Goal: Transaction & Acquisition: Purchase product/service

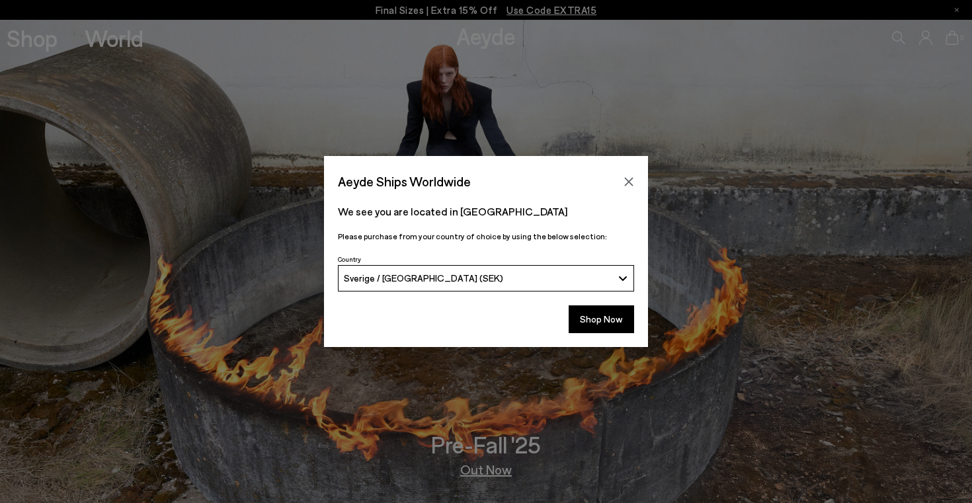
click at [578, 271] on button "Sverige / [GEOGRAPHIC_DATA] (SEK)" at bounding box center [486, 278] width 296 height 26
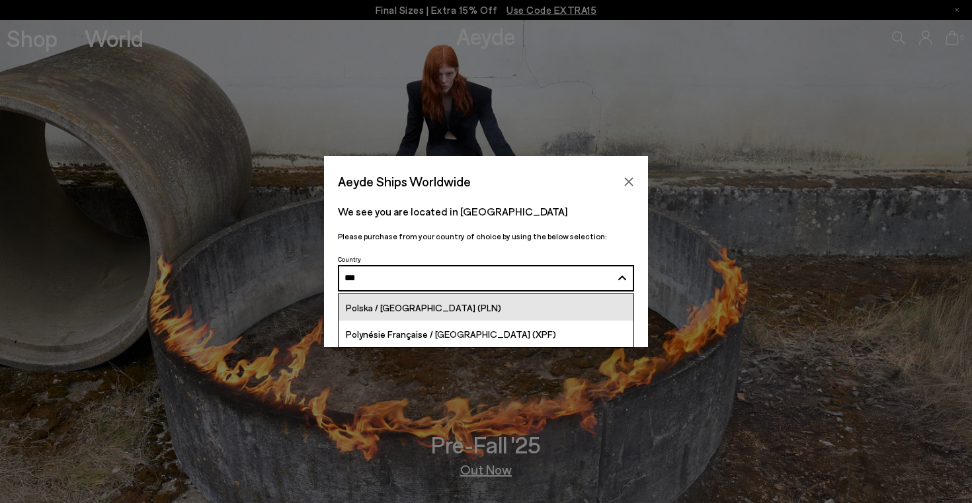
type input "***"
click at [508, 314] on link "Polska / [GEOGRAPHIC_DATA] (PLN)" at bounding box center [485, 307] width 295 height 26
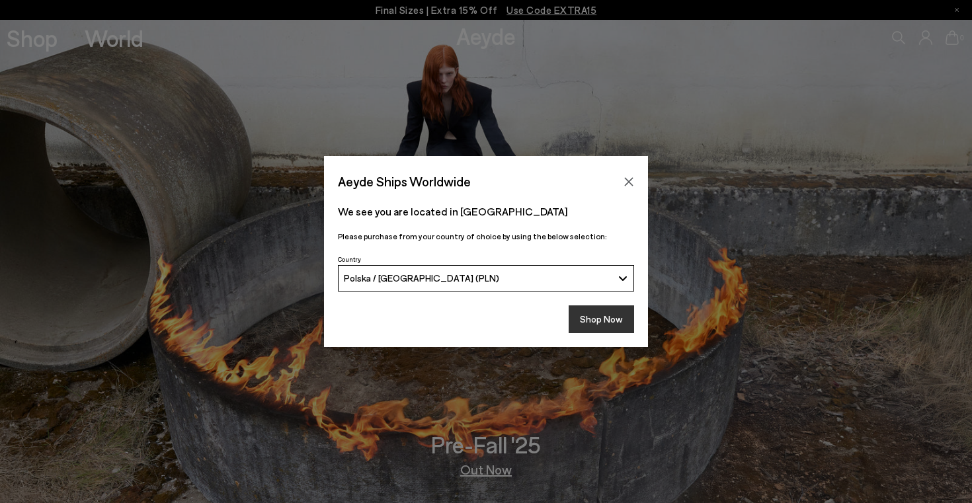
click at [591, 317] on button "Shop Now" at bounding box center [600, 319] width 65 height 28
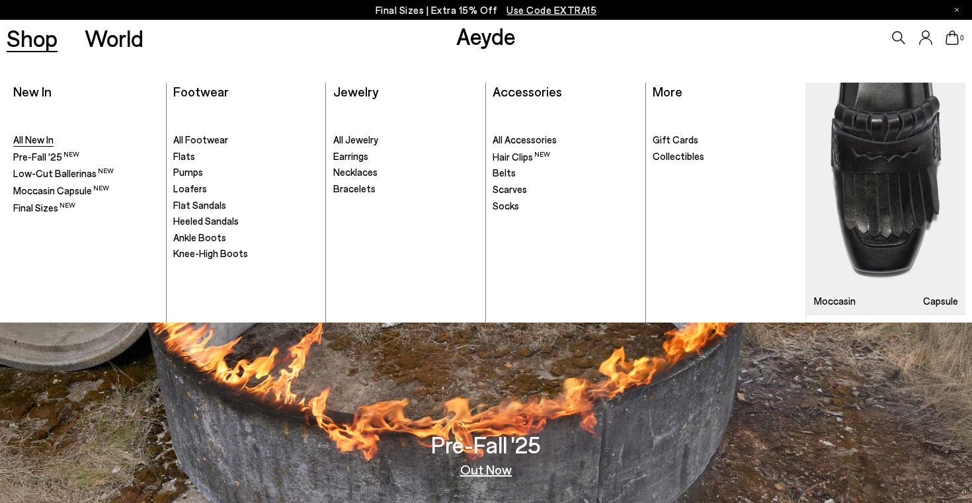
click at [44, 139] on span "All New In" at bounding box center [33, 140] width 40 height 12
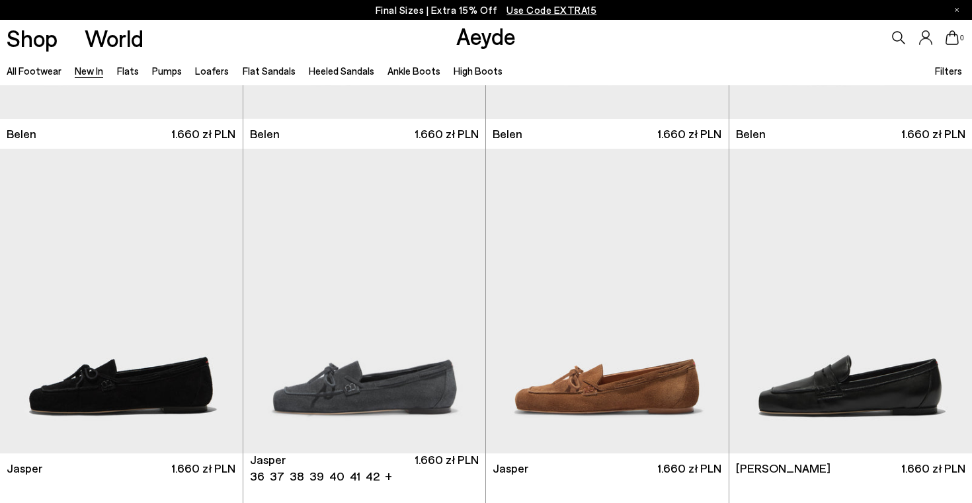
scroll to position [301, 0]
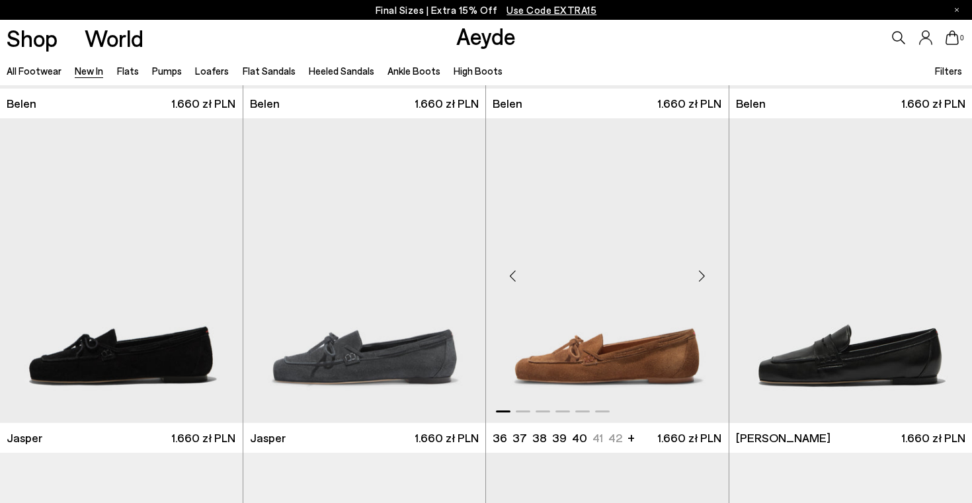
click at [517, 273] on div "Previous slide" at bounding box center [512, 276] width 40 height 40
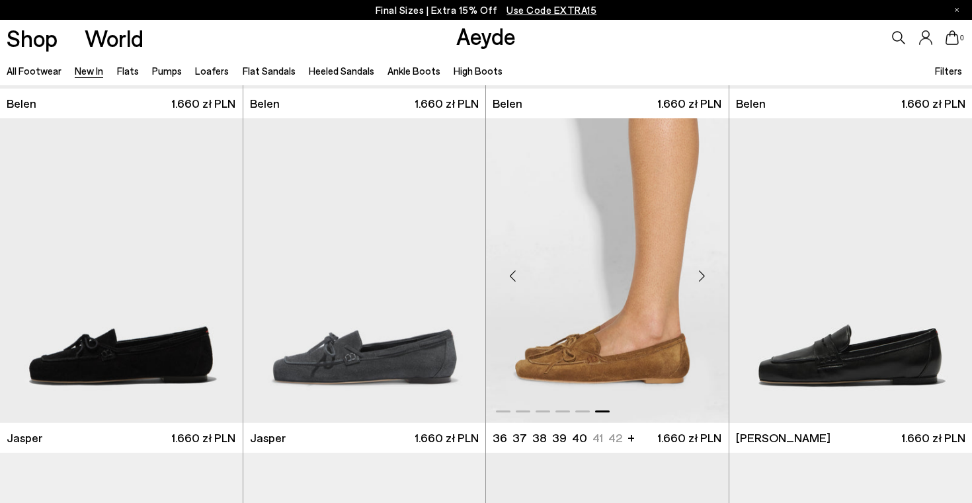
click at [517, 273] on div "Previous slide" at bounding box center [512, 276] width 40 height 40
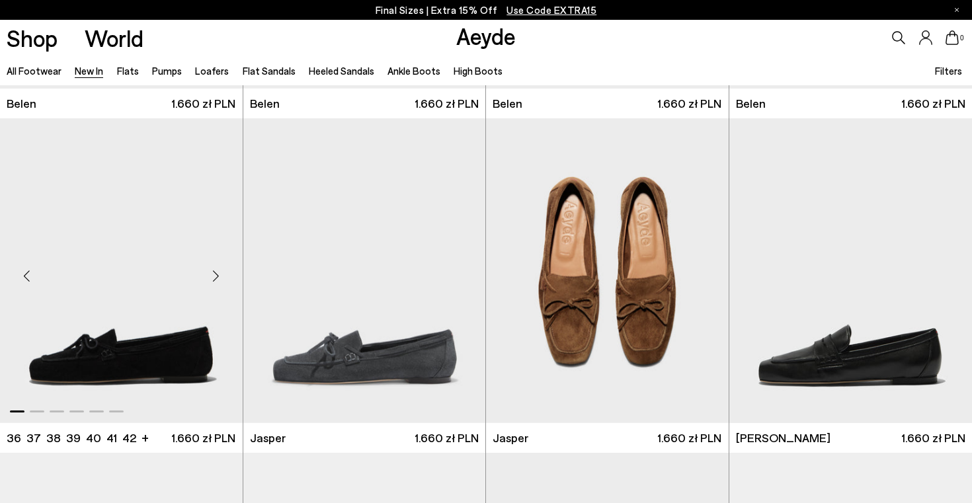
click at [219, 276] on div "Next slide" at bounding box center [216, 276] width 40 height 40
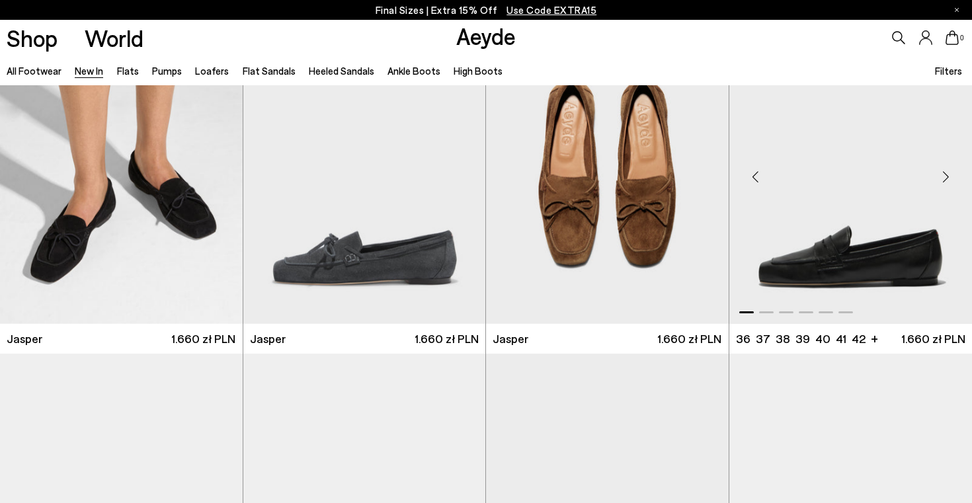
scroll to position [381, 0]
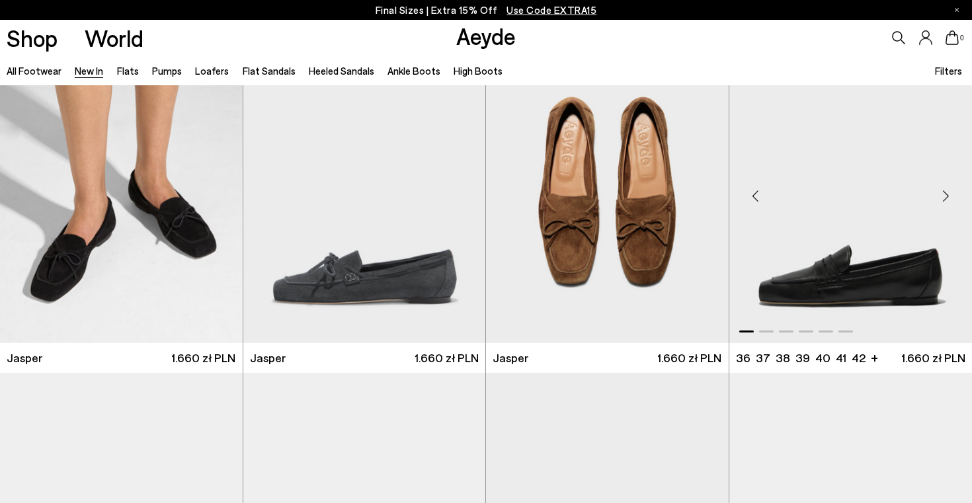
click at [747, 194] on div "Previous slide" at bounding box center [756, 196] width 40 height 40
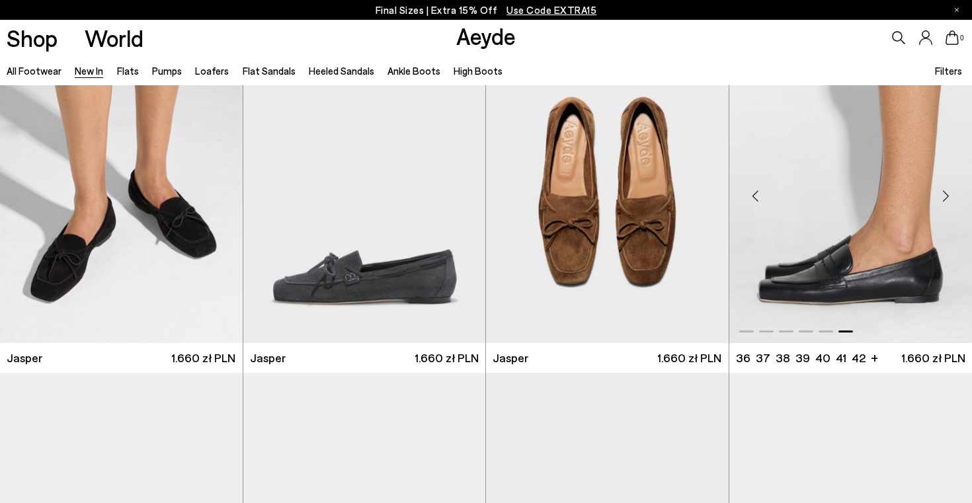
click at [747, 194] on div "Previous slide" at bounding box center [756, 196] width 40 height 40
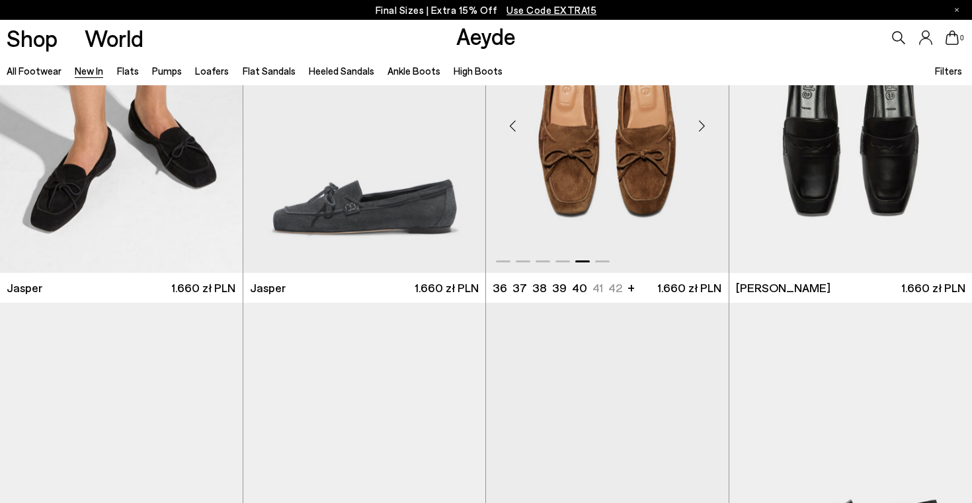
scroll to position [661, 0]
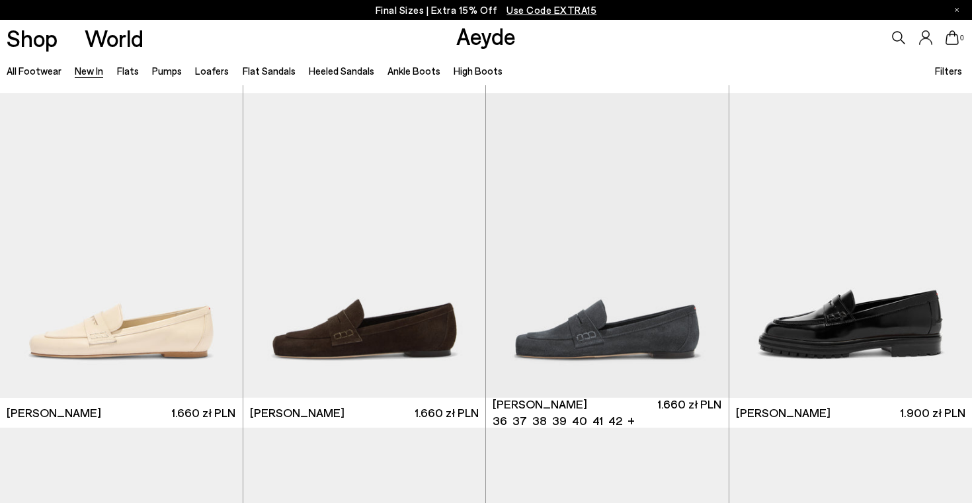
scroll to position [674, 0]
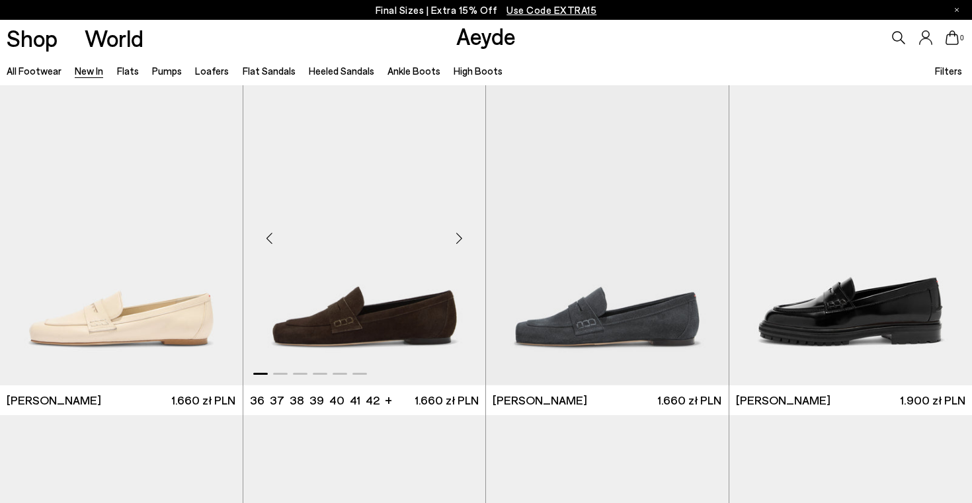
click at [462, 230] on div "Next slide" at bounding box center [459, 238] width 40 height 40
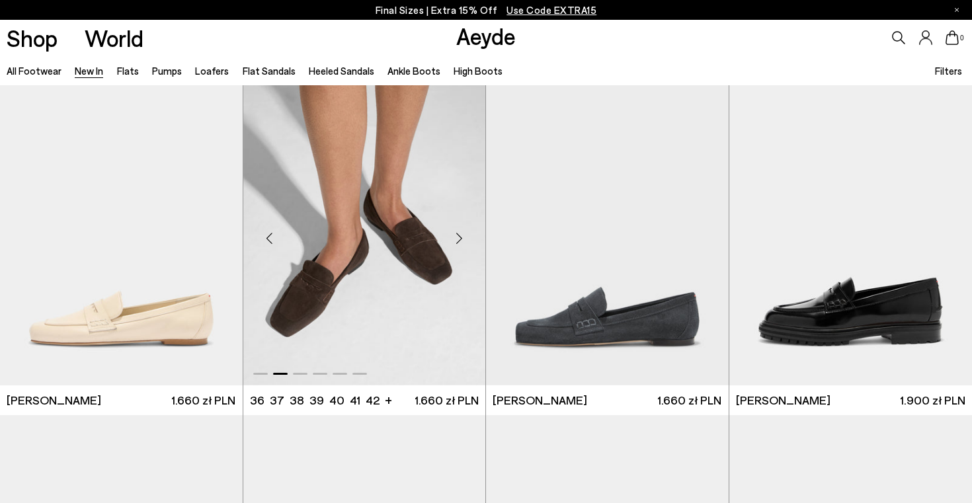
click at [464, 233] on div "Next slide" at bounding box center [459, 238] width 40 height 40
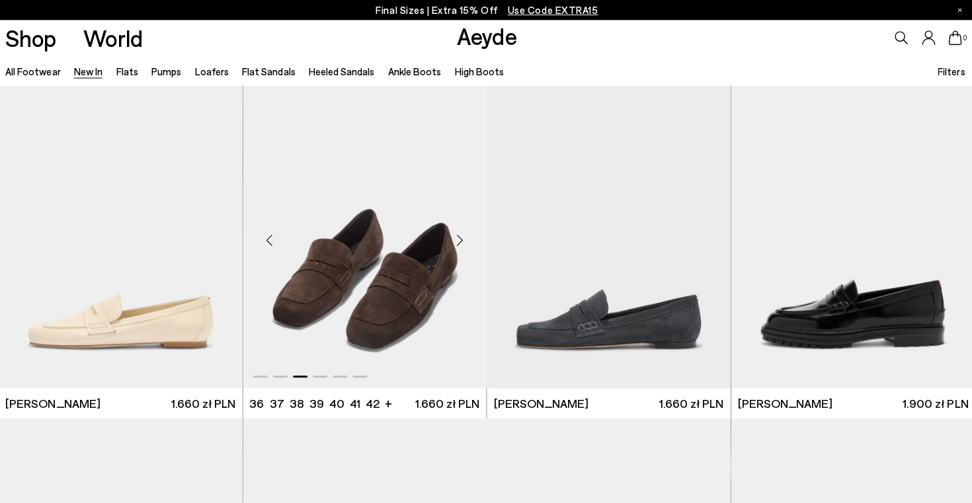
scroll to position [671, 0]
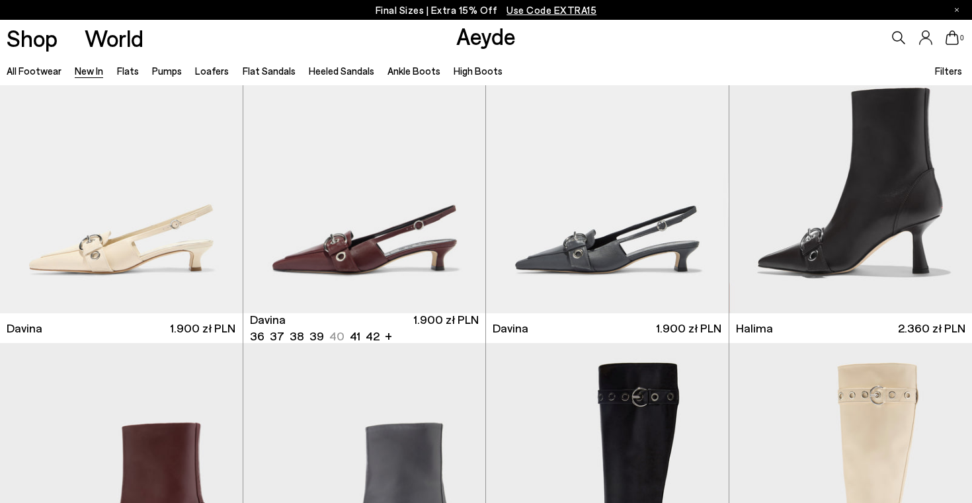
scroll to position [4430, 0]
